Goal: Contribute content

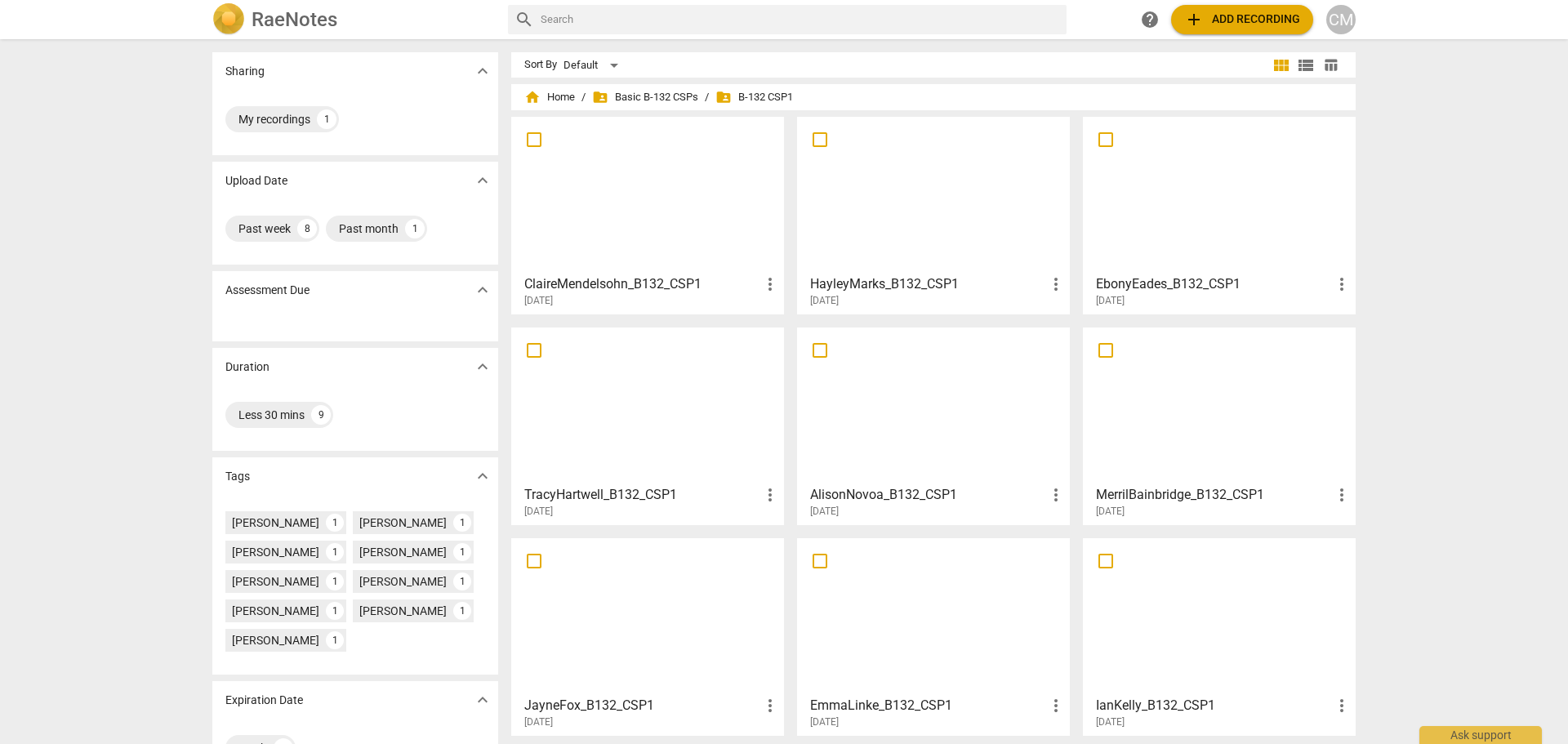
click at [1191, 20] on span "add" at bounding box center [1194, 20] width 20 height 20
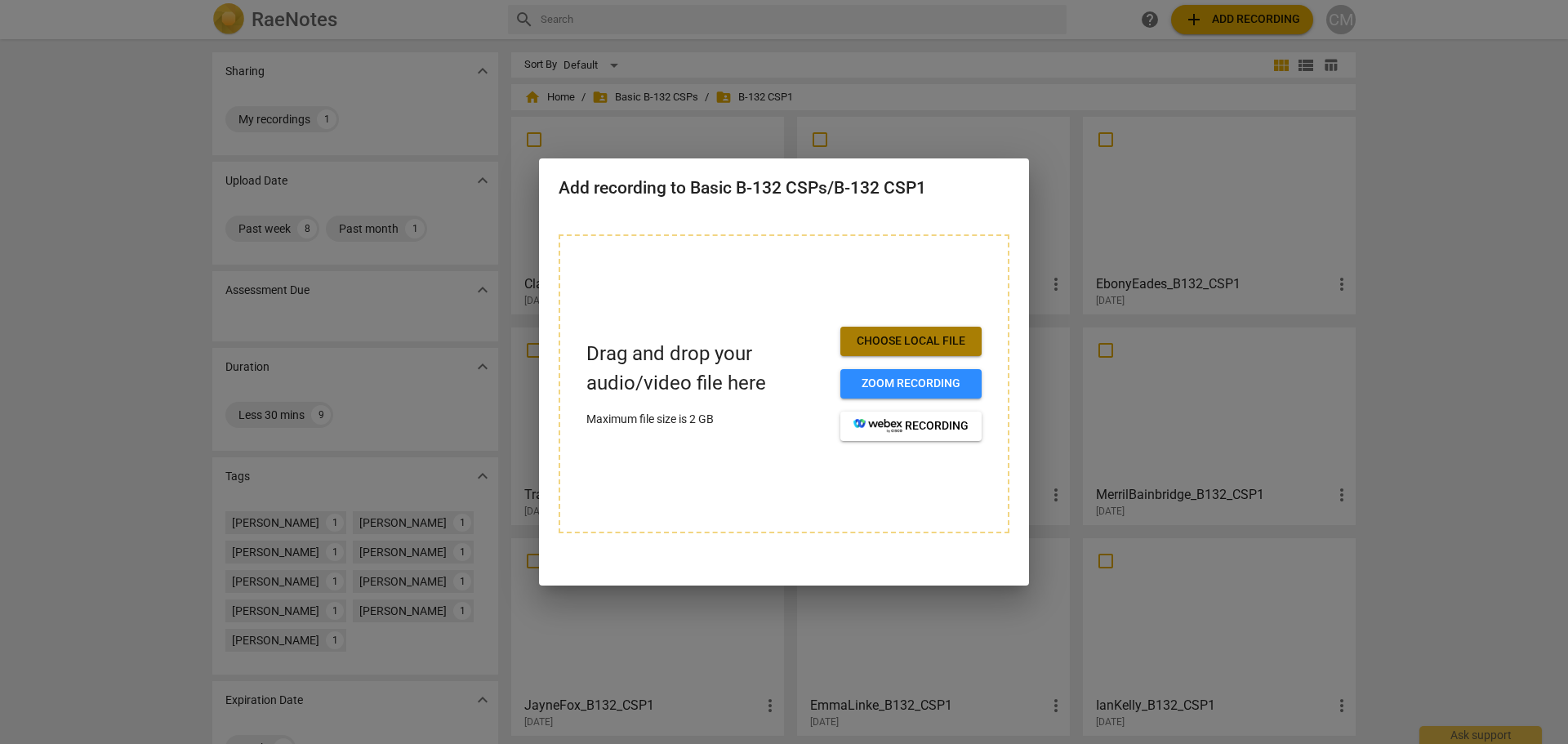
click at [897, 338] on span "Choose local file" at bounding box center [911, 341] width 115 height 17
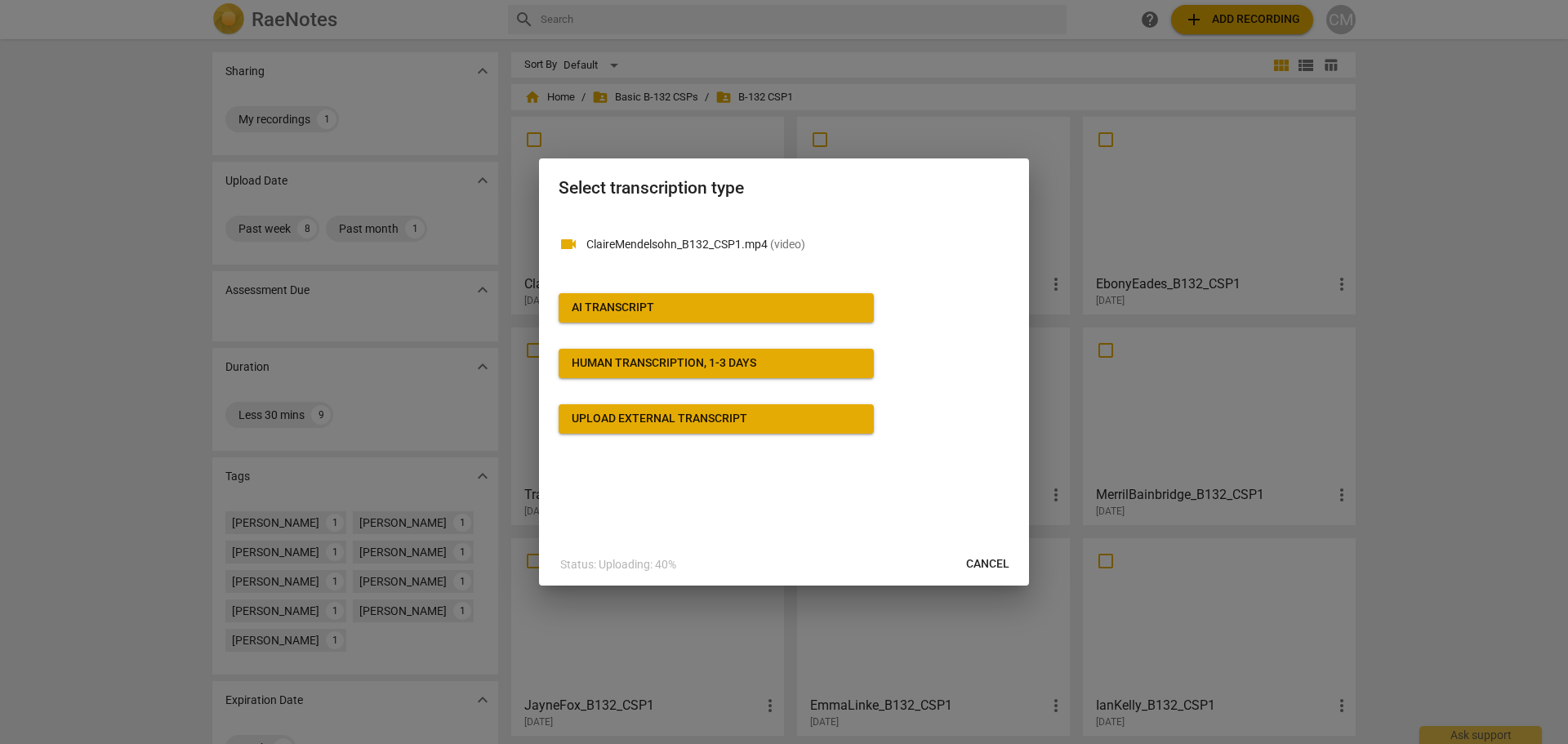
click at [994, 563] on span "Cancel" at bounding box center [988, 564] width 44 height 17
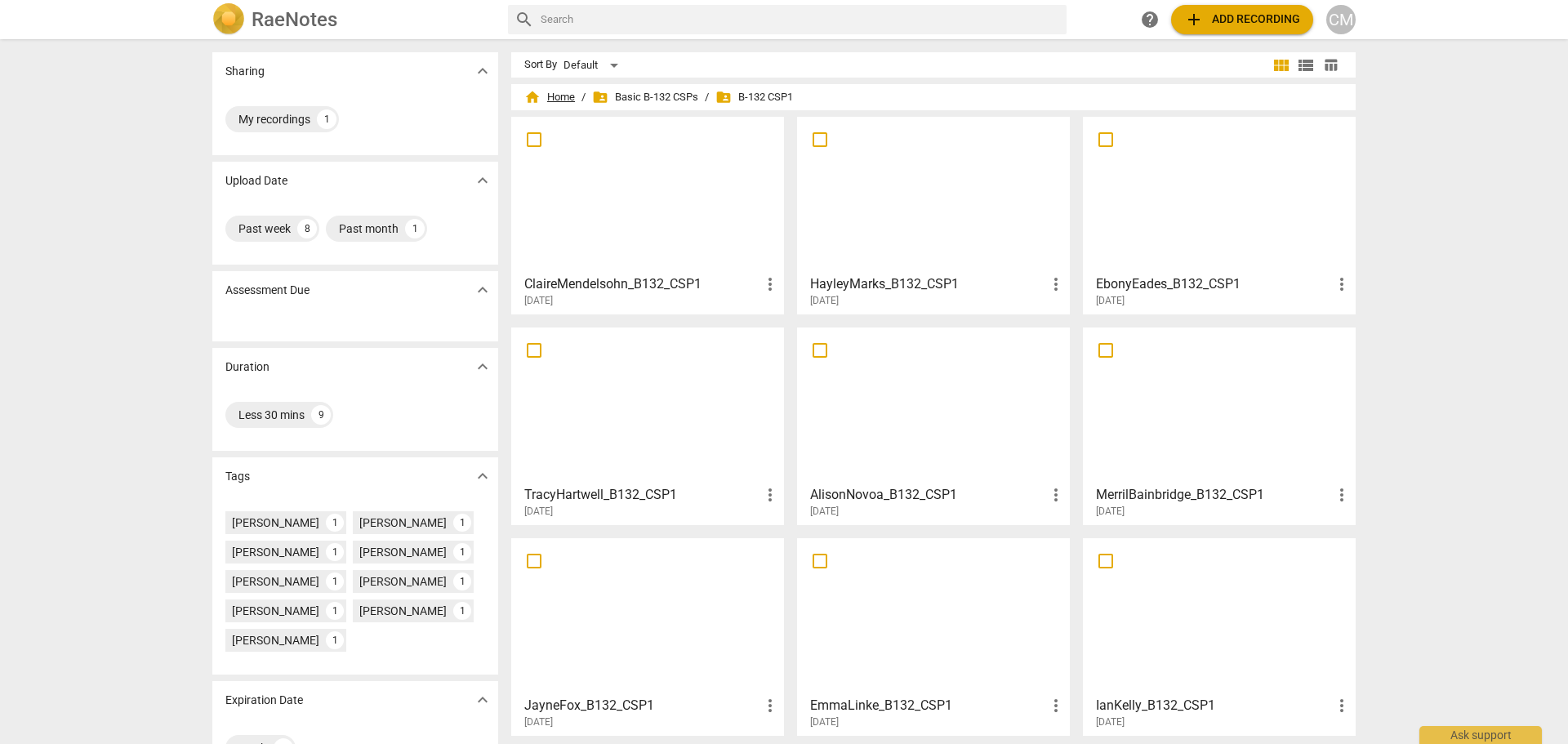
click at [551, 101] on span "home Home" at bounding box center [549, 97] width 50 height 17
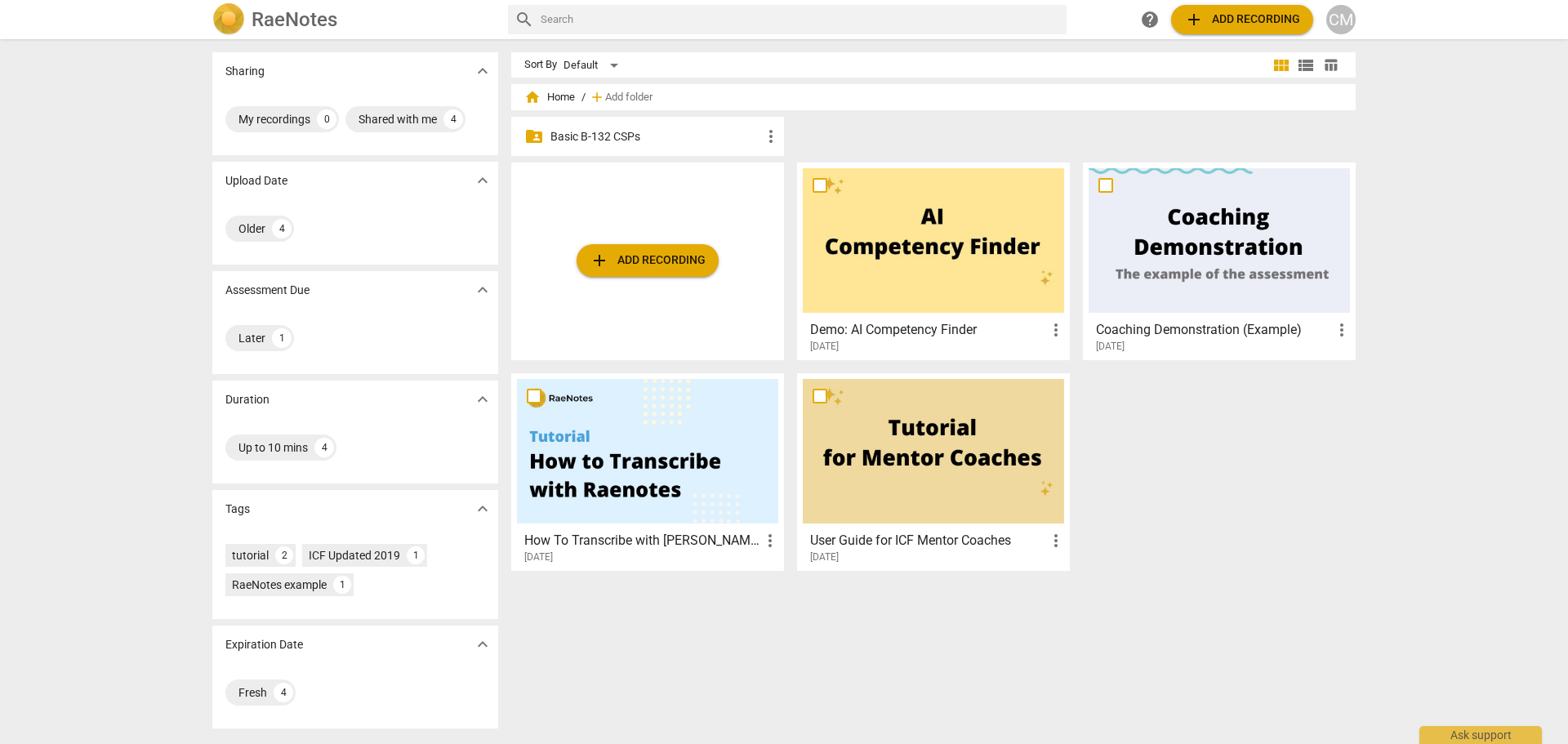
click at [612, 133] on p "Basic B-132 CSPs" at bounding box center [656, 137] width 211 height 17
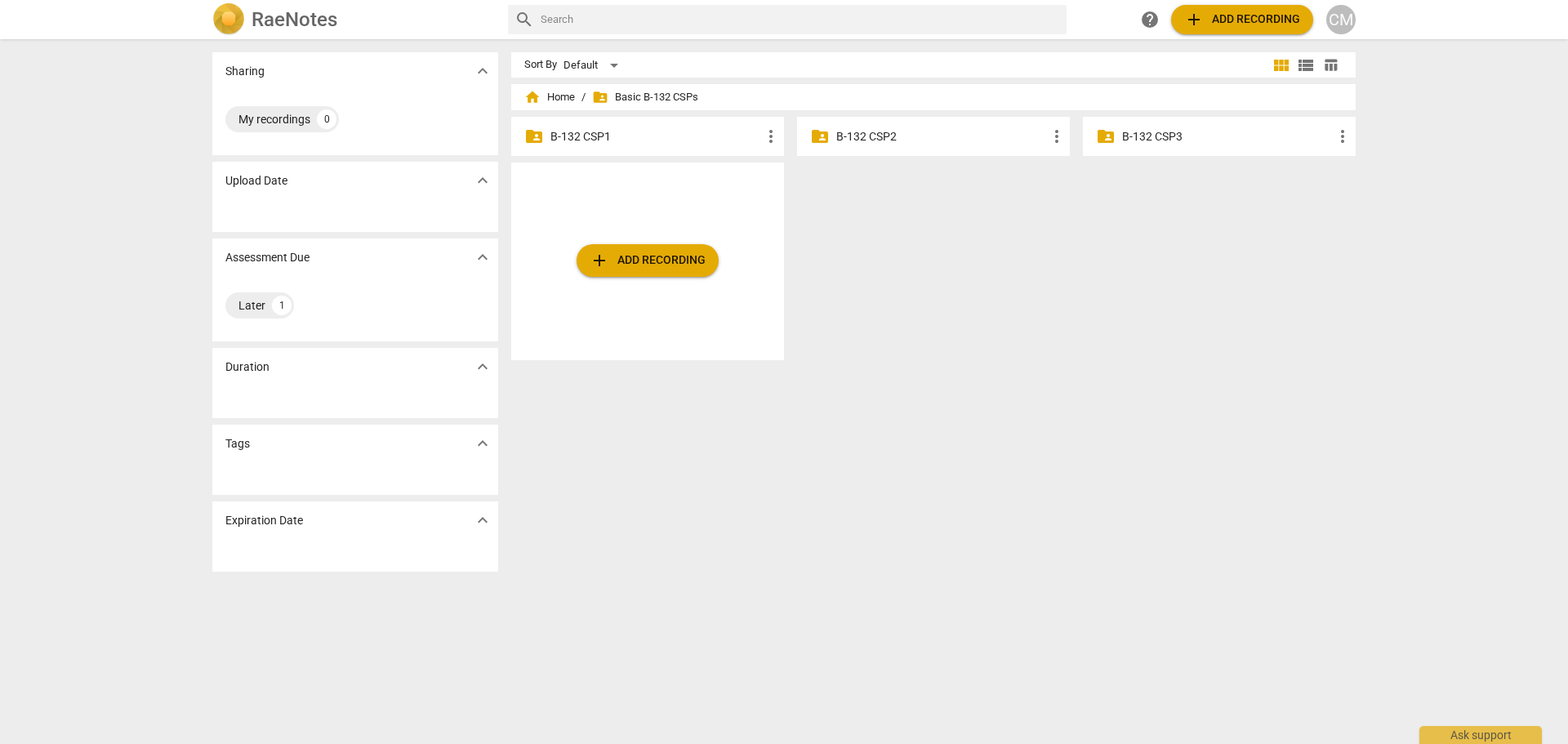
click at [566, 138] on p "B-132 CSP1" at bounding box center [656, 137] width 211 height 17
